Goal: Information Seeking & Learning: Find specific fact

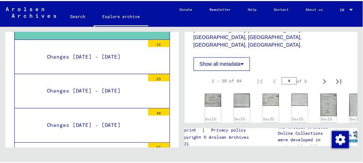
scroll to position [391, 0]
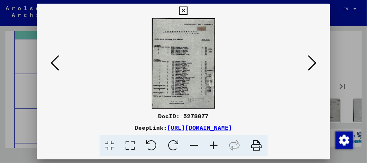
scroll to position [399, 0]
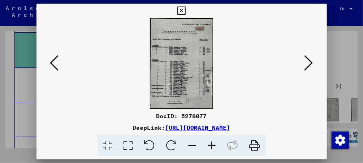
click at [161, 94] on img at bounding box center [181, 63] width 241 height 91
click at [180, 10] on icon at bounding box center [181, 10] width 8 height 9
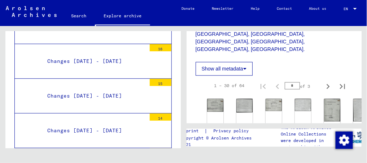
scroll to position [3714, 0]
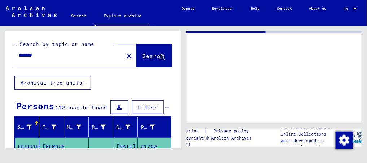
type input "**********"
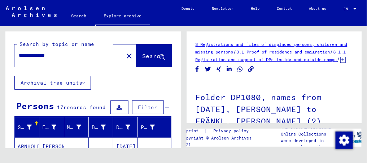
click at [74, 83] on font "Archival tree units" at bounding box center [52, 82] width 62 height 6
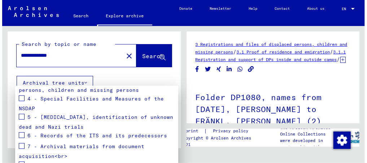
scroll to position [176, 0]
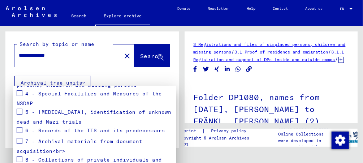
click at [154, 80] on div at bounding box center [181, 81] width 363 height 163
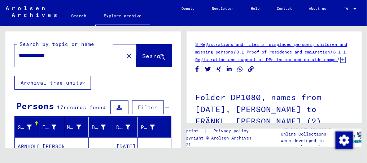
click at [146, 59] on span "Search" at bounding box center [154, 55] width 22 height 7
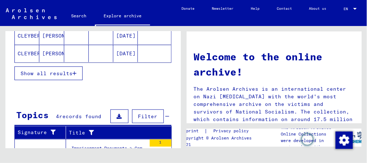
scroll to position [226, 0]
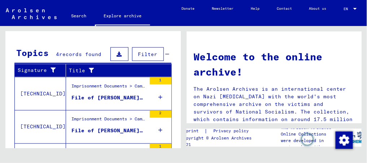
click at [96, 88] on div "Imprisonment Documents > Camps and Ghettos > Buchenwald Concentration Camp > In…" at bounding box center [108, 88] width 75 height 10
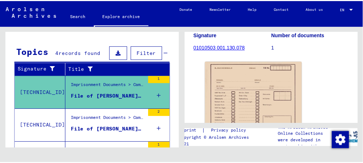
scroll to position [94, 0]
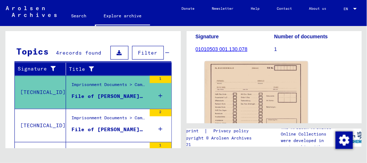
click at [257, 80] on img at bounding box center [256, 97] width 103 height 73
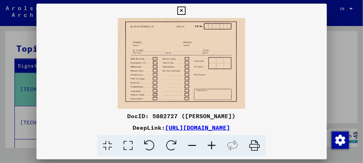
click at [257, 80] on img at bounding box center [181, 63] width 290 height 91
click at [181, 10] on icon at bounding box center [181, 10] width 8 height 9
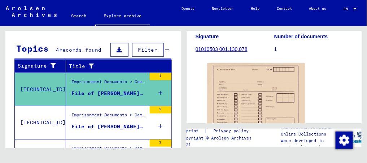
scroll to position [97, 0]
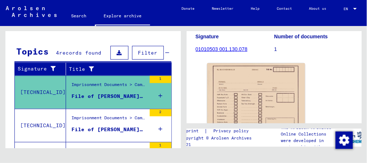
click at [100, 126] on div "File of [PERSON_NAME], born on [DEMOGRAPHIC_DATA]" at bounding box center [108, 130] width 75 height 8
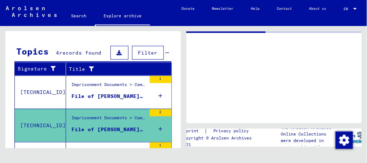
click at [100, 126] on div "File of [PERSON_NAME], born on [DEMOGRAPHIC_DATA]" at bounding box center [108, 130] width 75 height 8
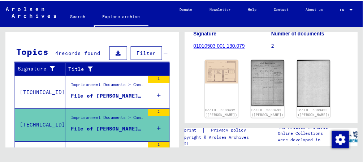
scroll to position [99, 0]
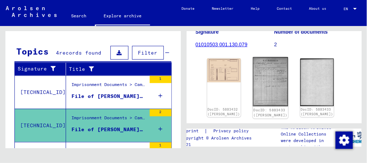
click at [253, 79] on img at bounding box center [270, 81] width 35 height 49
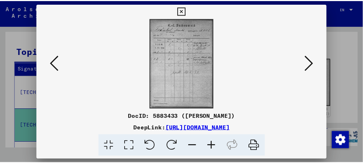
scroll to position [100, 0]
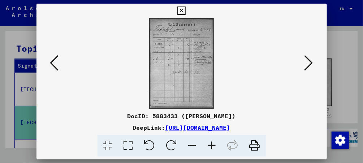
click at [252, 79] on img at bounding box center [181, 63] width 241 height 91
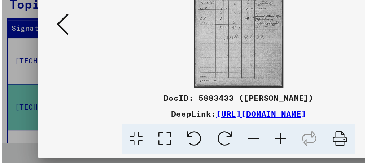
scroll to position [0, 0]
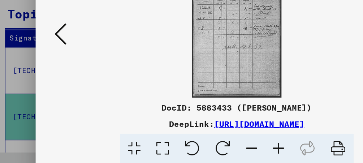
click at [50, 64] on icon at bounding box center [54, 62] width 9 height 17
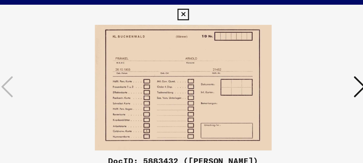
click at [310, 62] on icon at bounding box center [308, 62] width 9 height 17
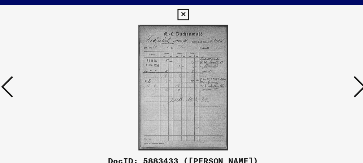
click at [310, 62] on icon at bounding box center [308, 62] width 9 height 17
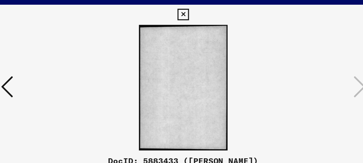
click at [183, 8] on icon at bounding box center [181, 10] width 8 height 9
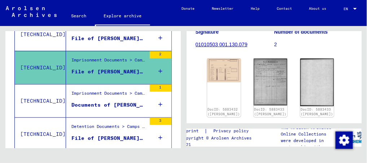
scroll to position [155, 0]
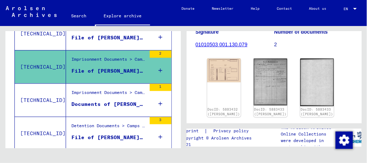
drag, startPoint x: 149, startPoint y: 80, endPoint x: 139, endPoint y: 106, distance: 28.4
click at [139, 106] on figure "Documents of [PERSON_NAME], born on [DEMOGRAPHIC_DATA]" at bounding box center [108, 105] width 75 height 11
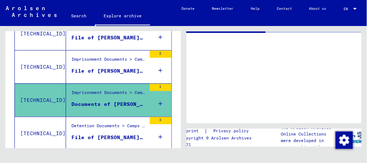
click at [139, 106] on figure "Documents of [PERSON_NAME], born on [DEMOGRAPHIC_DATA]" at bounding box center [108, 105] width 75 height 11
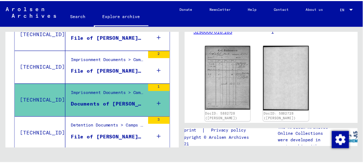
scroll to position [113, 0]
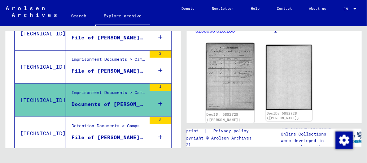
click at [233, 71] on img at bounding box center [230, 76] width 48 height 67
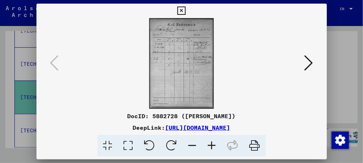
click at [233, 71] on img at bounding box center [181, 63] width 241 height 91
drag, startPoint x: 233, startPoint y: 71, endPoint x: 194, endPoint y: 47, distance: 46.0
click at [194, 47] on img at bounding box center [181, 63] width 241 height 91
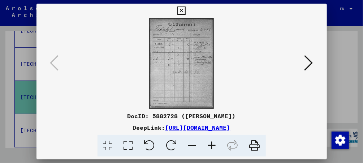
click at [184, 12] on icon at bounding box center [181, 10] width 8 height 9
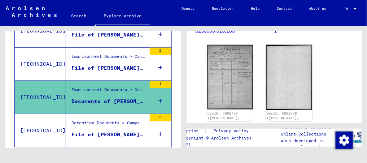
scroll to position [155, 0]
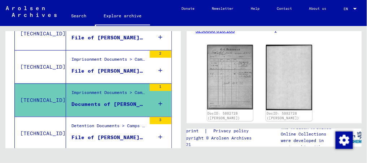
click at [103, 134] on div "File of [PERSON_NAME], born on [DEMOGRAPHIC_DATA]" at bounding box center [108, 138] width 75 height 8
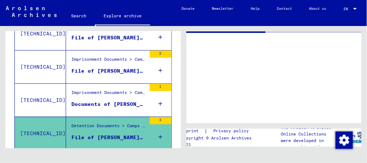
click at [103, 134] on div "File of [PERSON_NAME], born on [DEMOGRAPHIC_DATA]" at bounding box center [108, 138] width 75 height 8
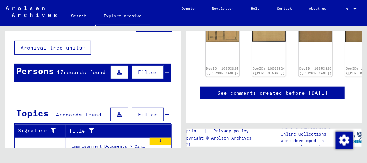
scroll to position [34, 0]
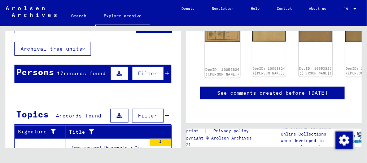
click at [210, 67] on link "DocID: 10053824 ([PERSON_NAME])" at bounding box center [222, 71] width 34 height 9
